Goal: Use online tool/utility: Use online tool/utility

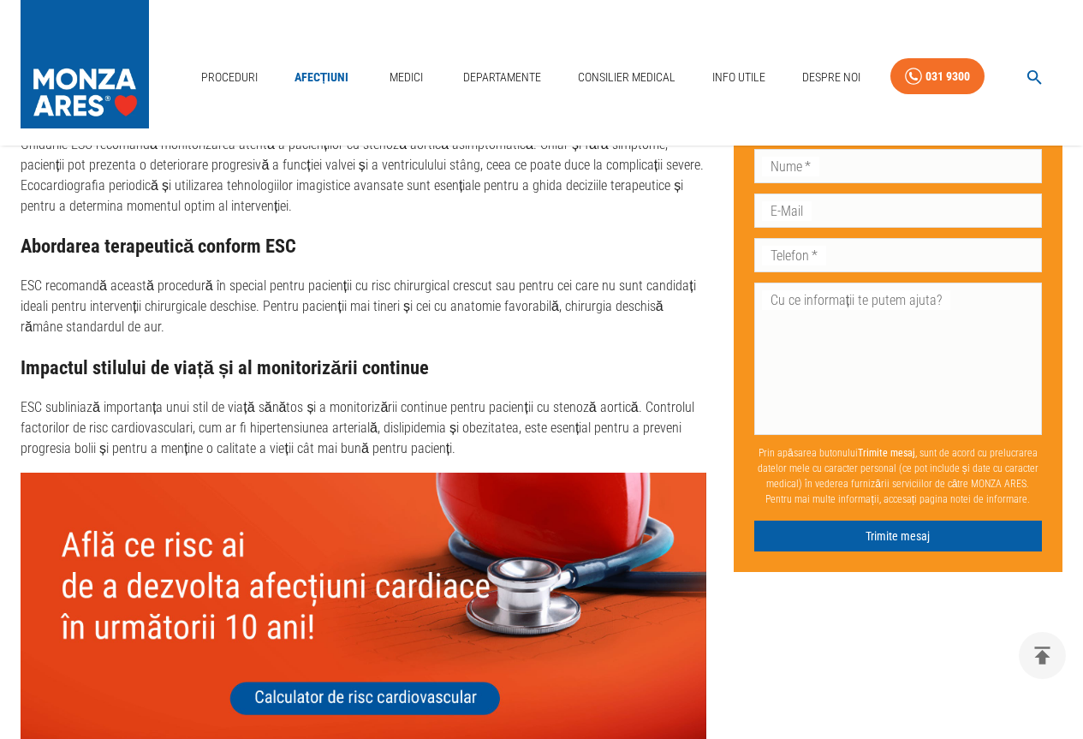
scroll to position [5264, 0]
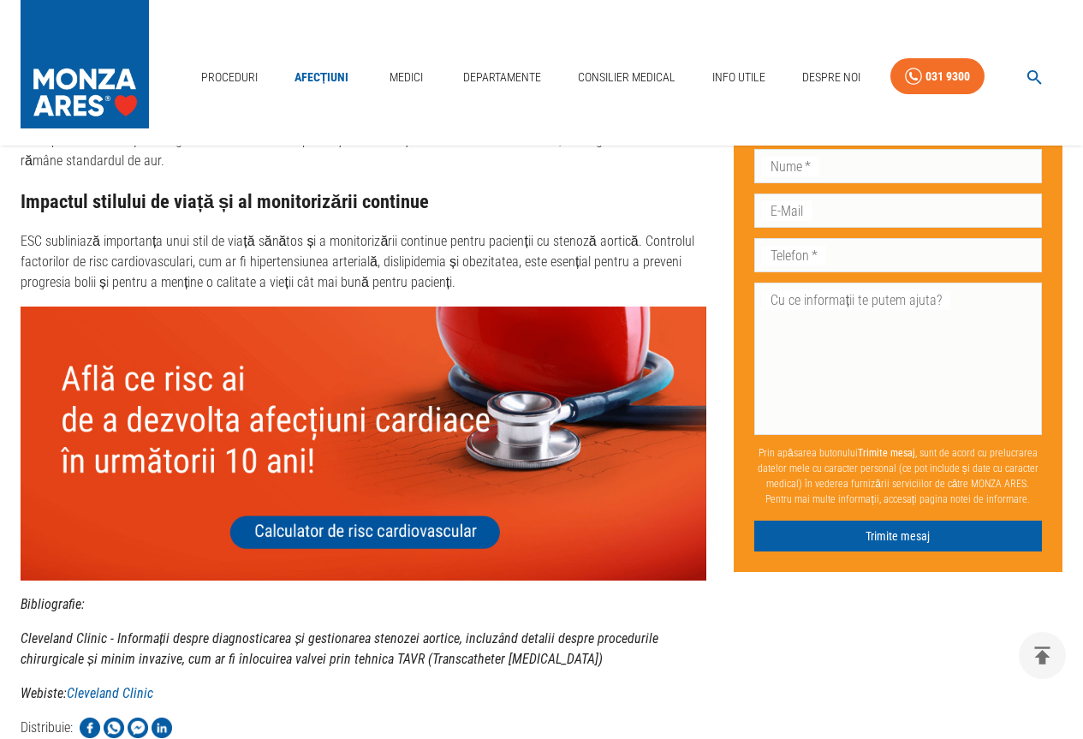
click at [324, 503] on img at bounding box center [364, 443] width 686 height 274
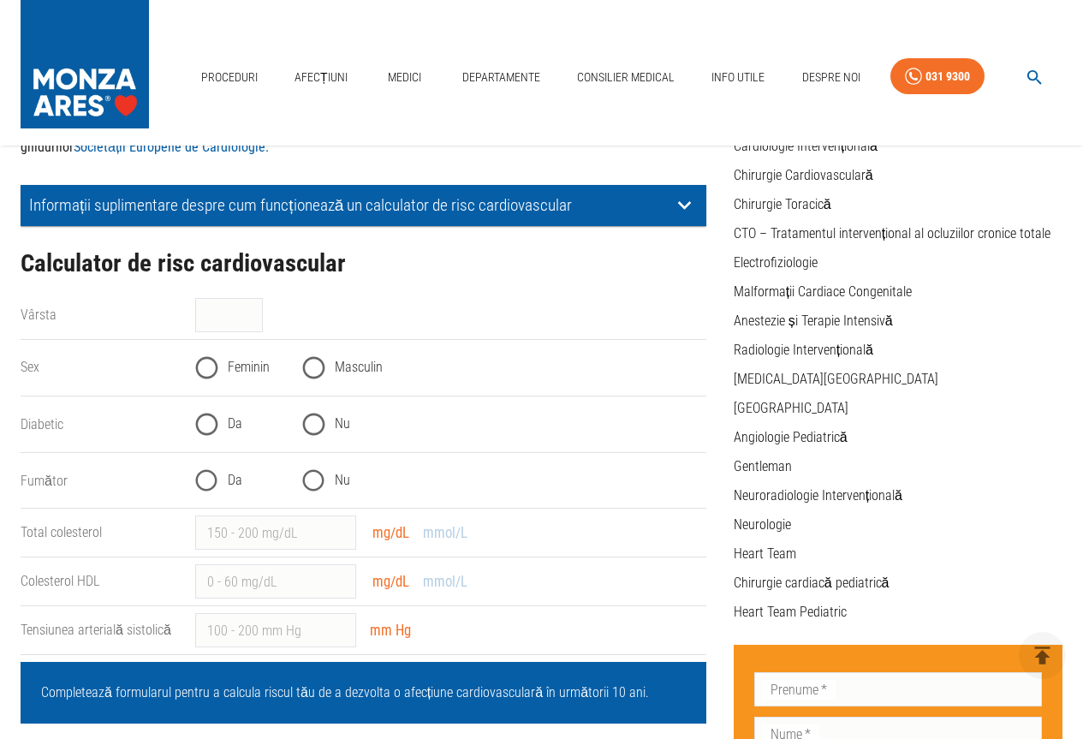
scroll to position [257, 0]
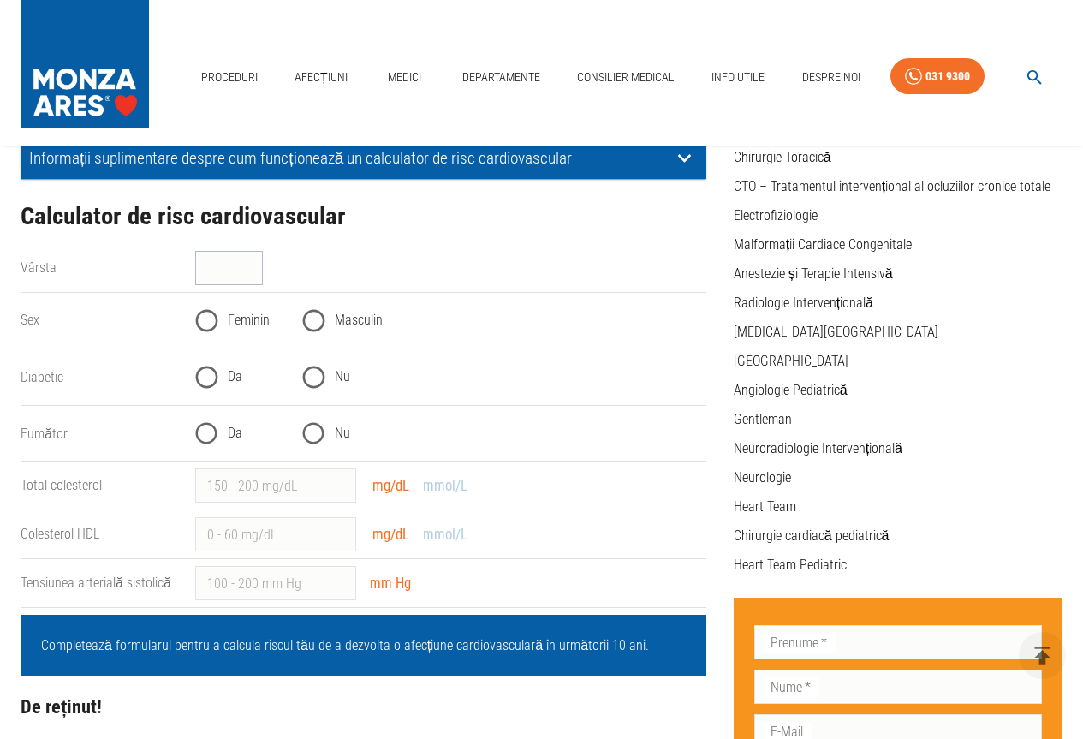
click at [224, 267] on input "Vârsta" at bounding box center [229, 268] width 68 height 34
click at [257, 263] on input "Vârsta" at bounding box center [229, 268] width 68 height 34
click at [229, 269] on input "Vârsta" at bounding box center [229, 268] width 68 height 34
type input "61"
click at [209, 321] on input "Feminin" at bounding box center [207, 321] width 42 height 42
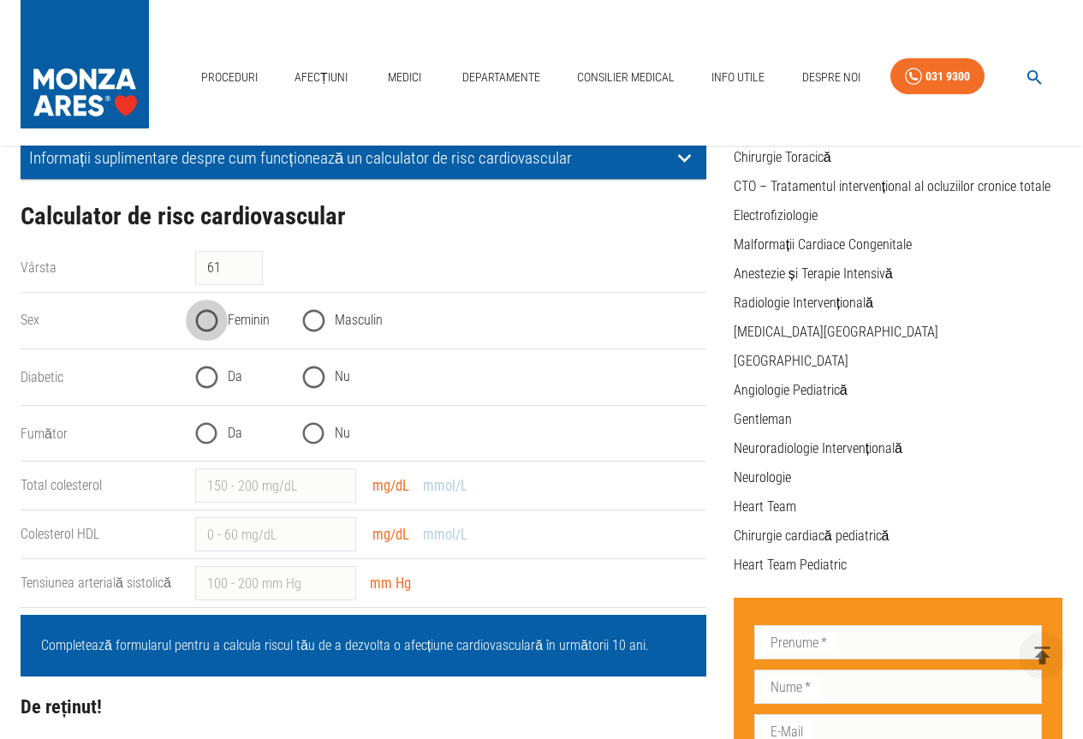
radio input "true"
click at [310, 378] on input "Nu" at bounding box center [314, 377] width 42 height 42
radio input "true"
click at [313, 439] on input "Nu" at bounding box center [314, 434] width 42 height 42
radio input "true"
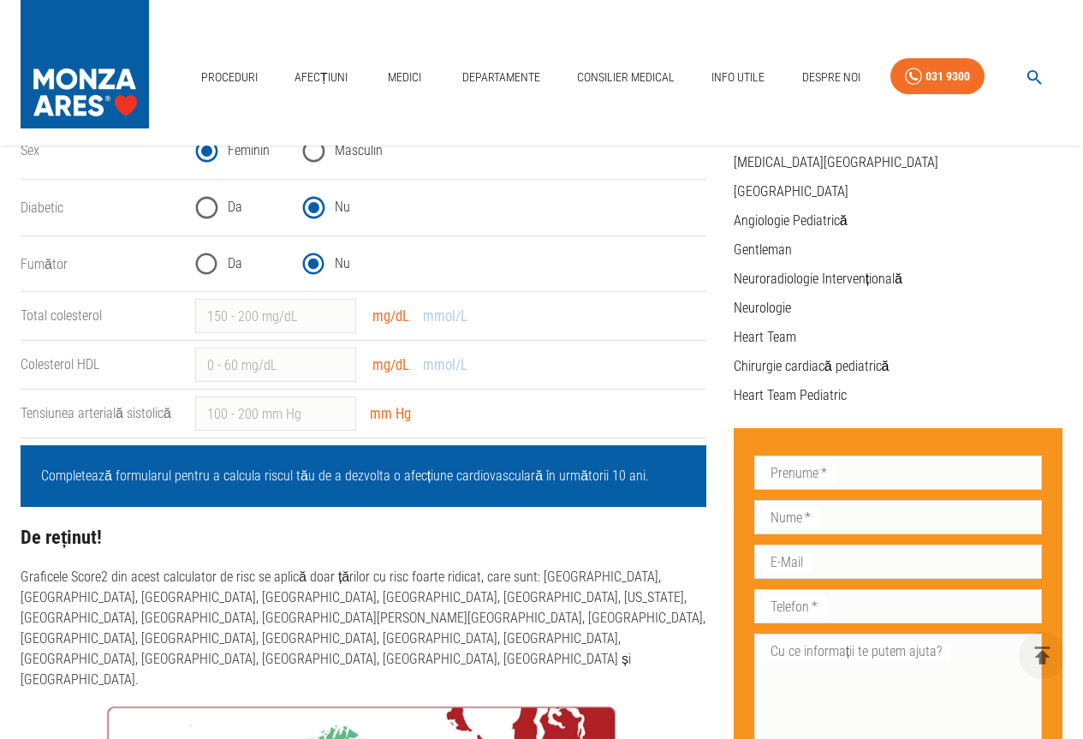
scroll to position [428, 0]
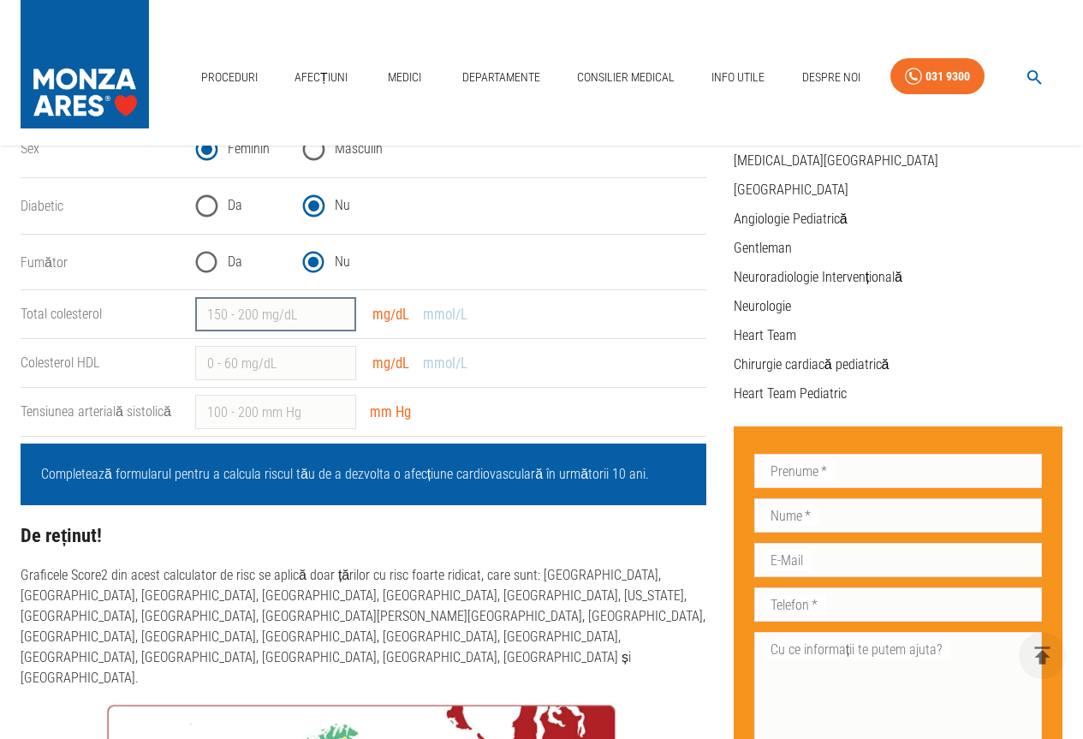
click at [276, 321] on input "Total colesterol" at bounding box center [275, 314] width 161 height 34
type input "-1"
click at [339, 319] on input "-1" at bounding box center [275, 314] width 161 height 34
click at [253, 320] on input "-1" at bounding box center [275, 314] width 161 height 34
type input "240"
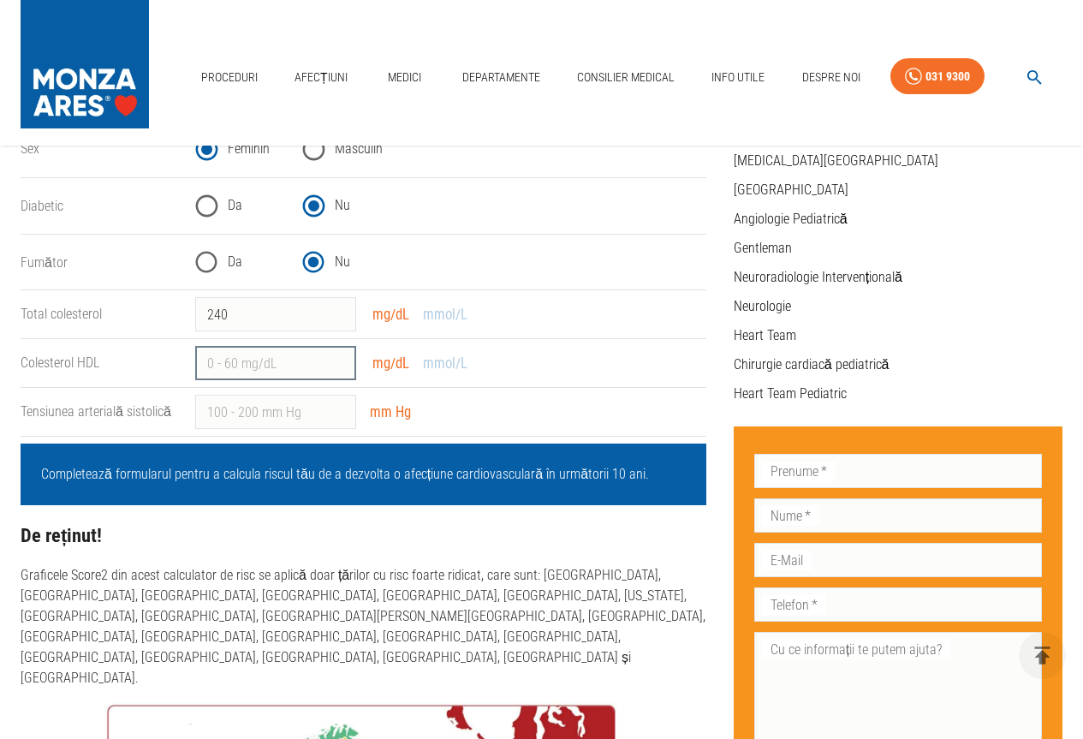
click at [283, 371] on input "Colesterol HDL" at bounding box center [275, 363] width 161 height 34
type input "70"
click at [285, 418] on input "Tensiunea arterială sistolică" at bounding box center [275, 412] width 161 height 34
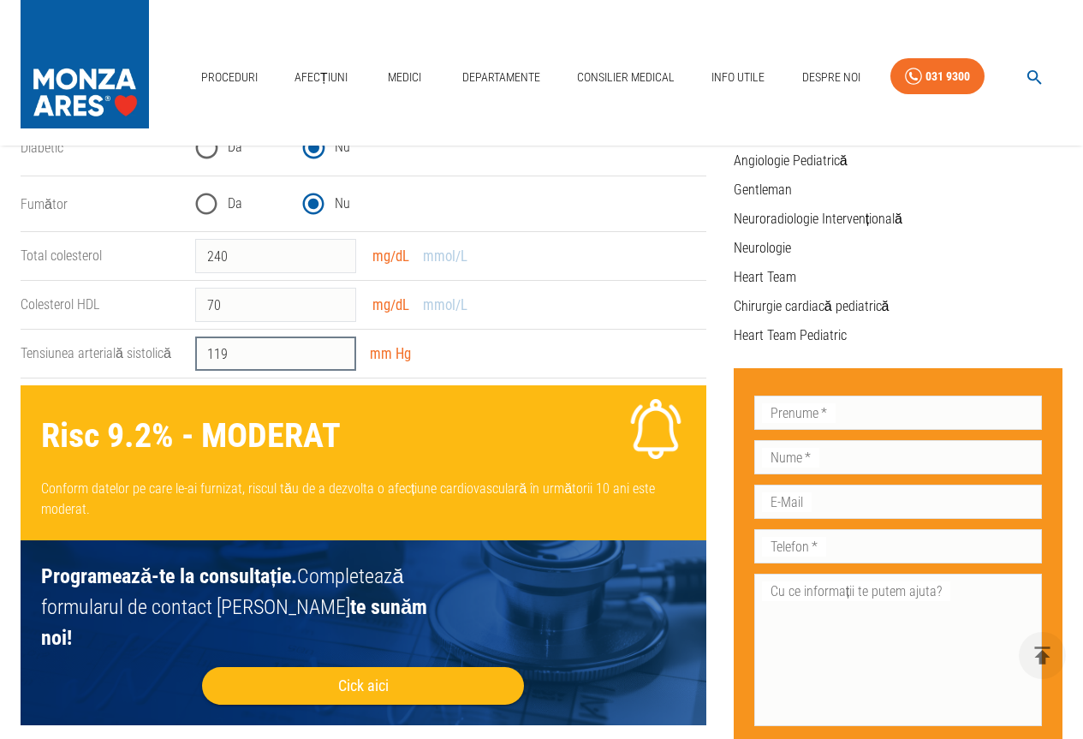
scroll to position [171, 0]
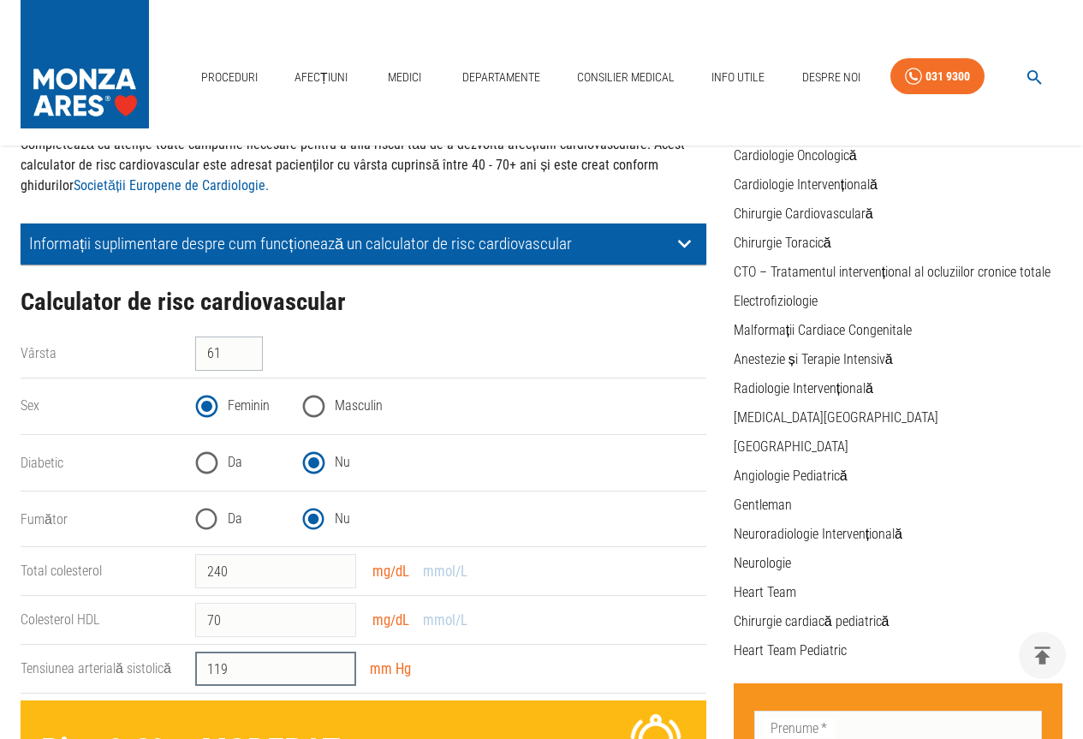
type input "119"
click at [248, 362] on input "60" at bounding box center [229, 353] width 68 height 34
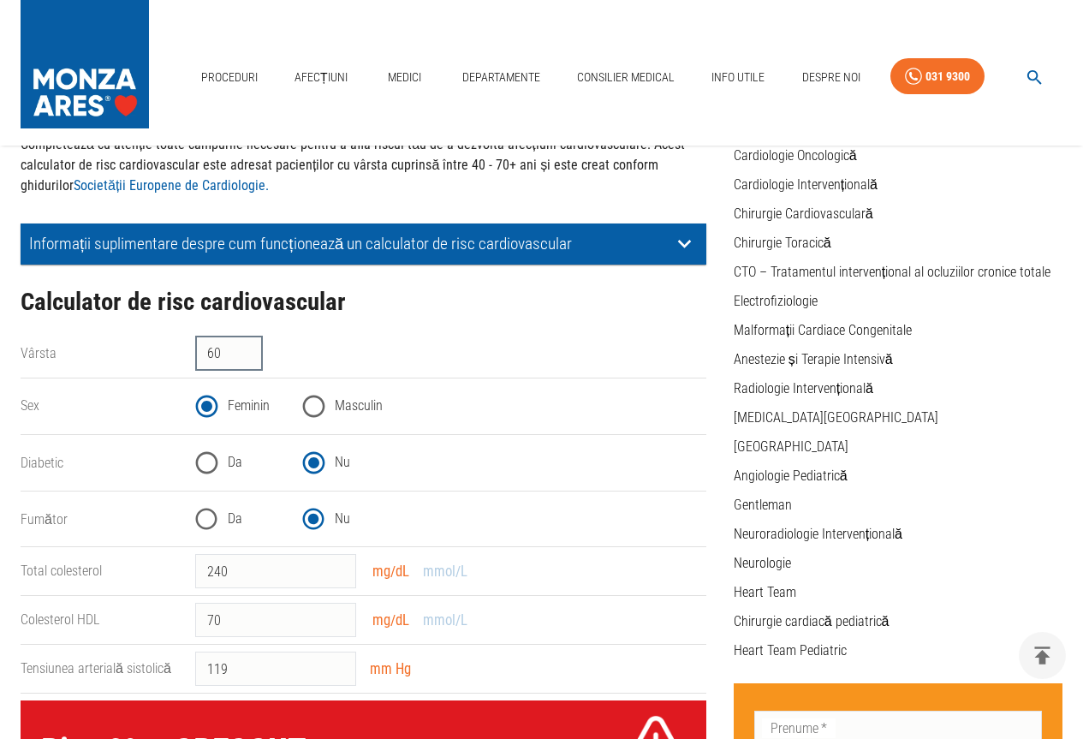
type input "6"
type input "92"
click at [271, 580] on input "240" at bounding box center [275, 571] width 161 height 34
type input "200"
click at [250, 630] on input "70" at bounding box center [275, 620] width 161 height 34
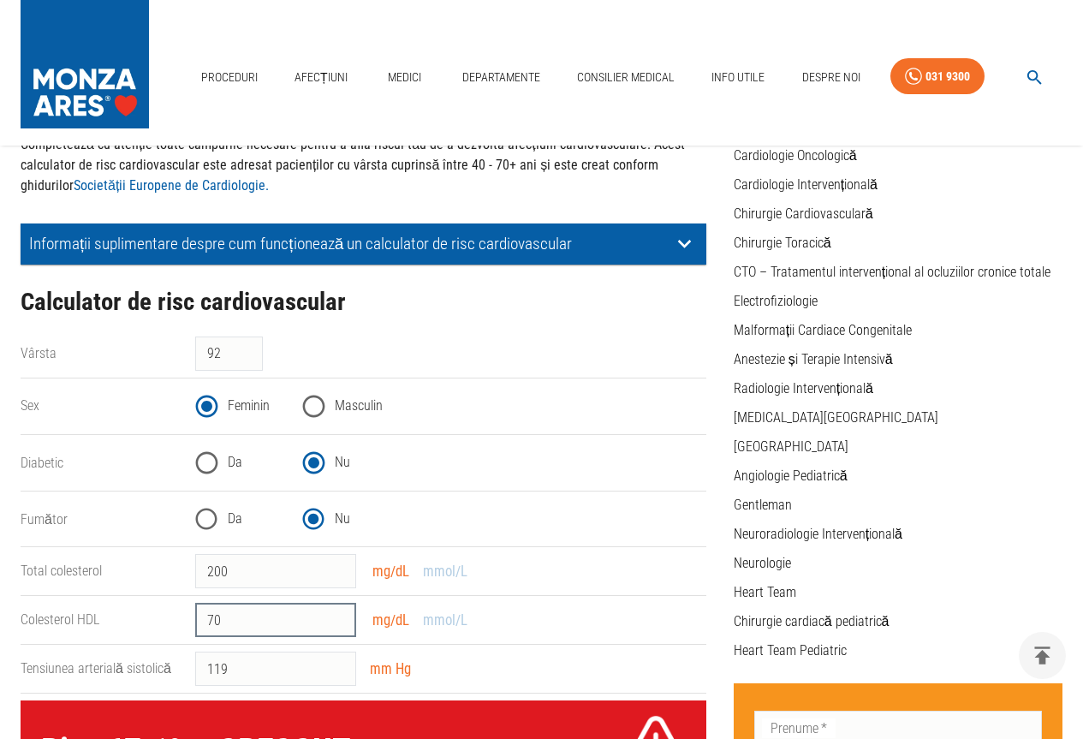
type input "7"
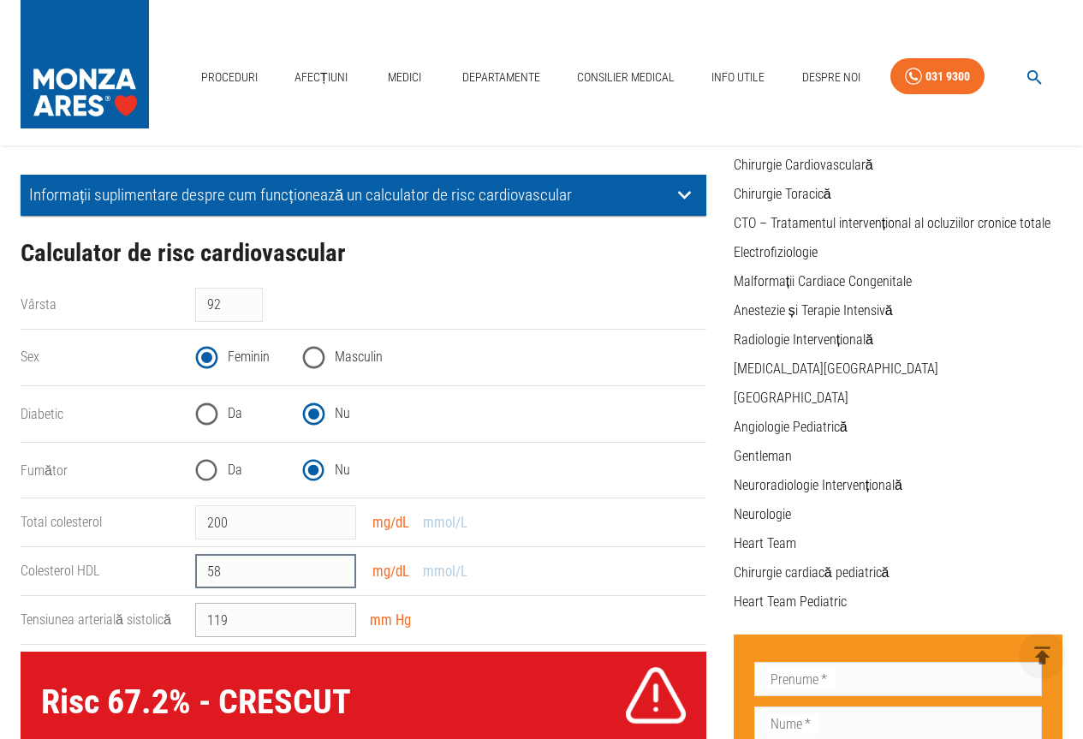
scroll to position [257, 0]
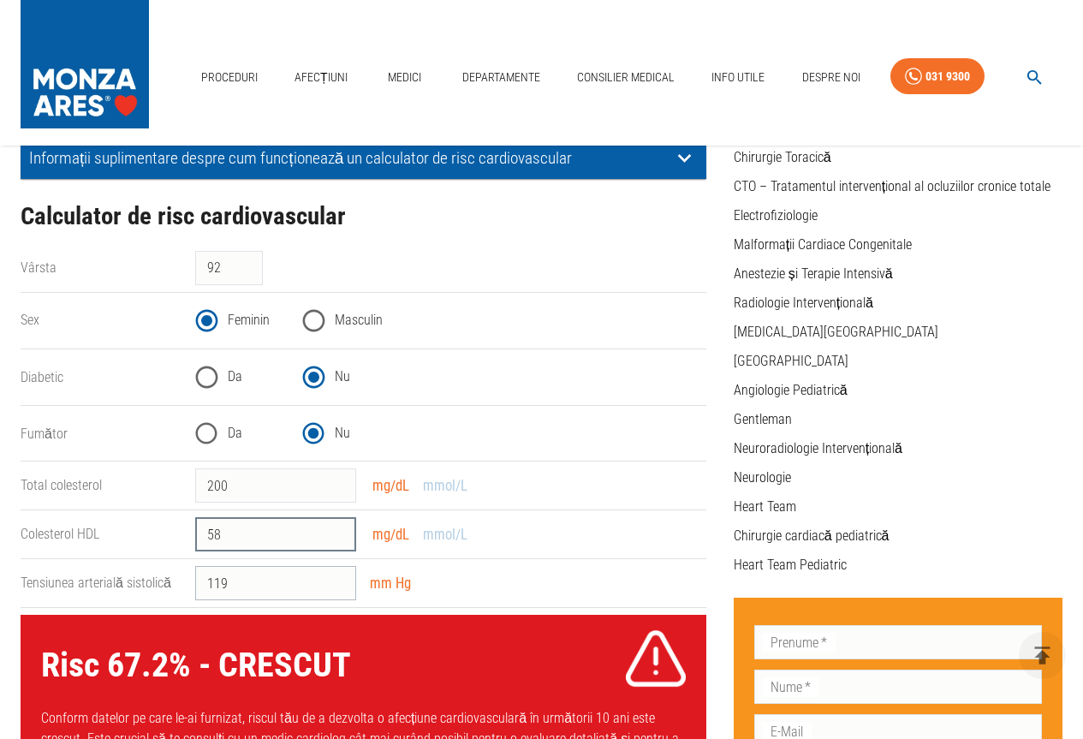
type input "58"
click at [321, 589] on input "119" at bounding box center [275, 583] width 161 height 34
click at [332, 484] on input "201" at bounding box center [275, 485] width 161 height 34
type input "2"
type input "180"
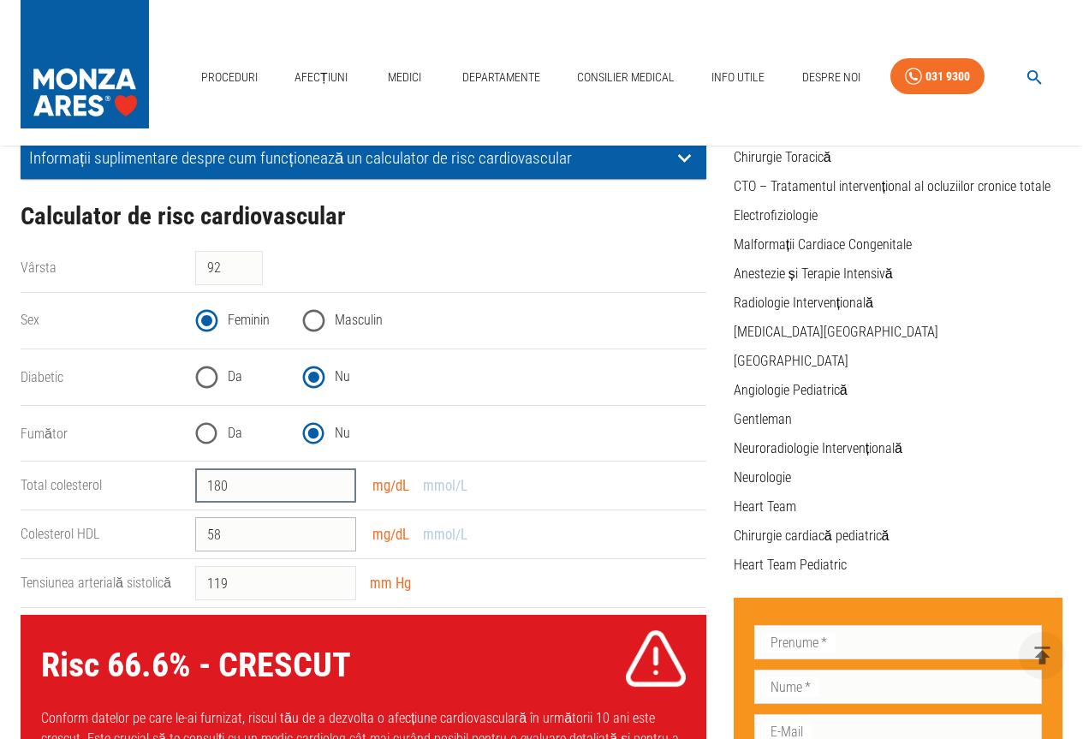
click at [270, 544] on input "58" at bounding box center [275, 534] width 161 height 34
type input "5"
type input "48"
click at [245, 276] on input "91" at bounding box center [229, 268] width 68 height 34
type input "9"
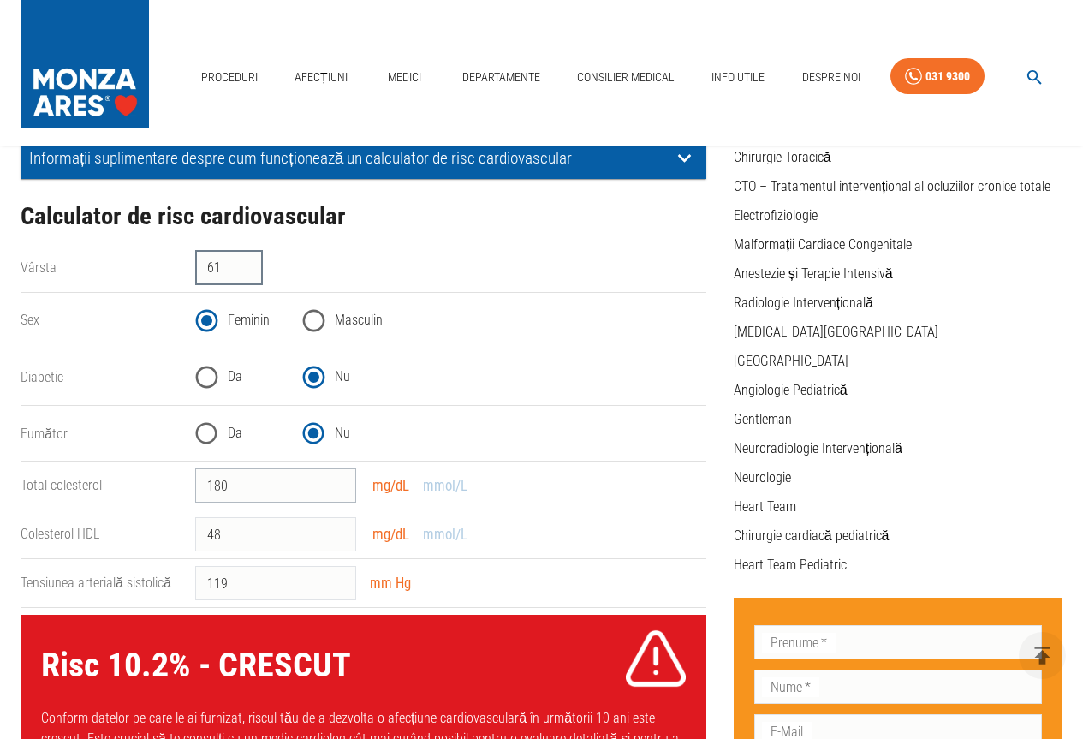
type input "61"
click at [274, 497] on input "180" at bounding box center [275, 485] width 161 height 34
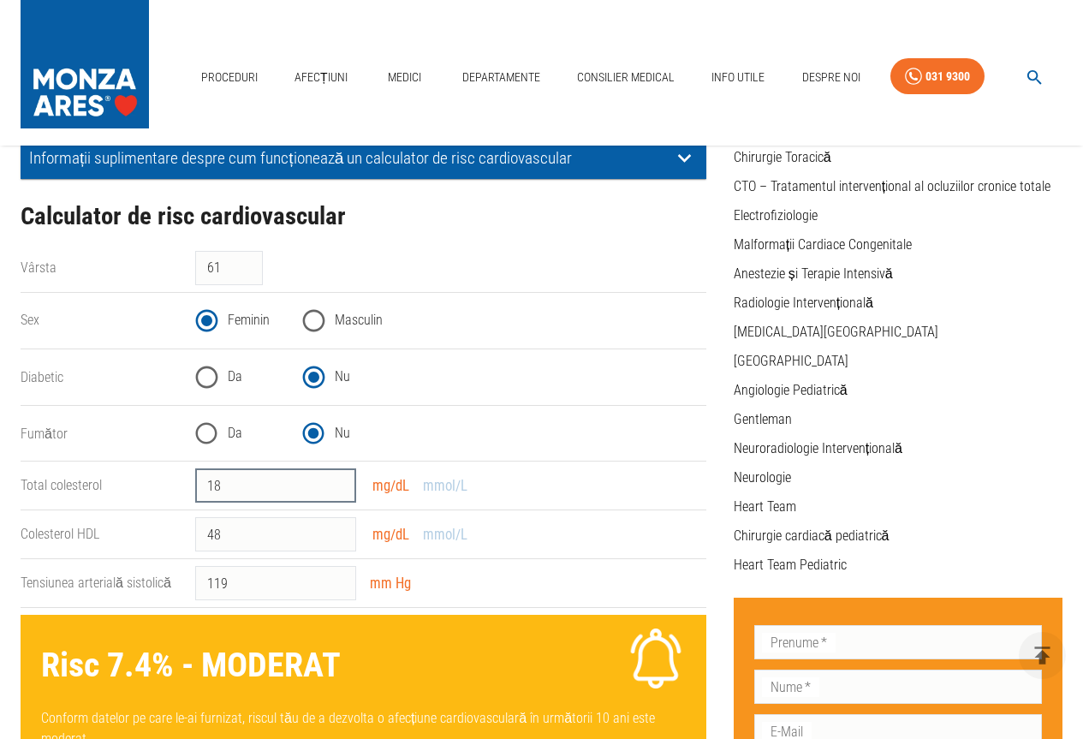
type input "1"
type input "230"
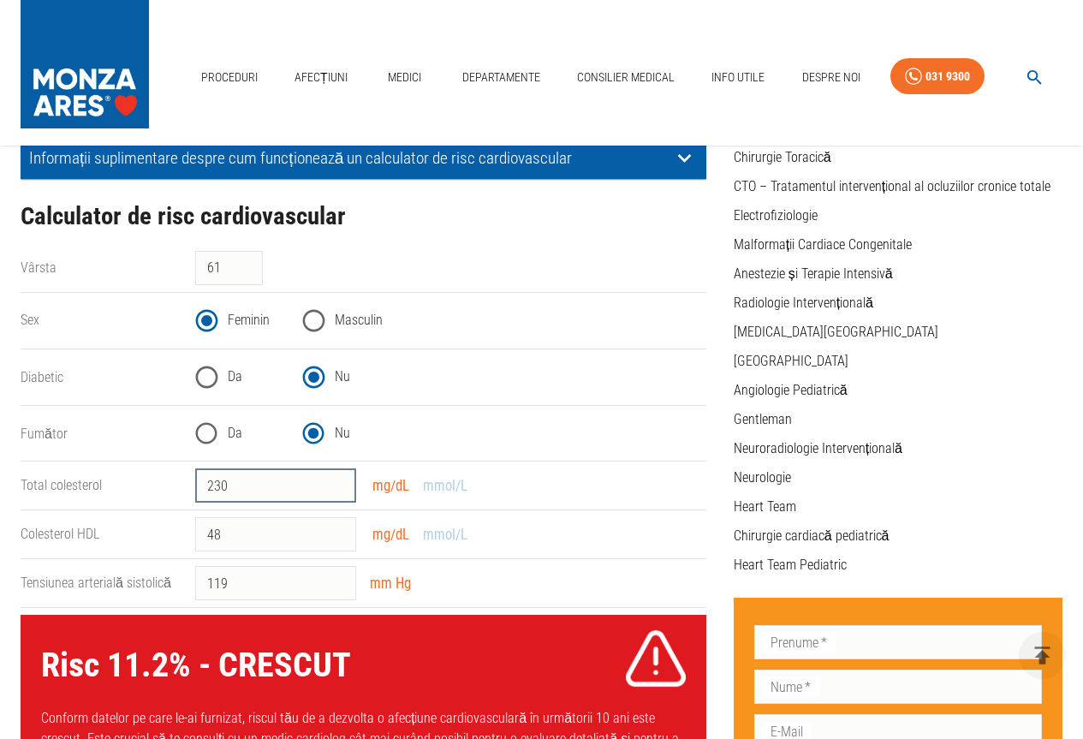
scroll to position [342, 0]
